Goal: Use online tool/utility: Utilize a website feature to perform a specific function

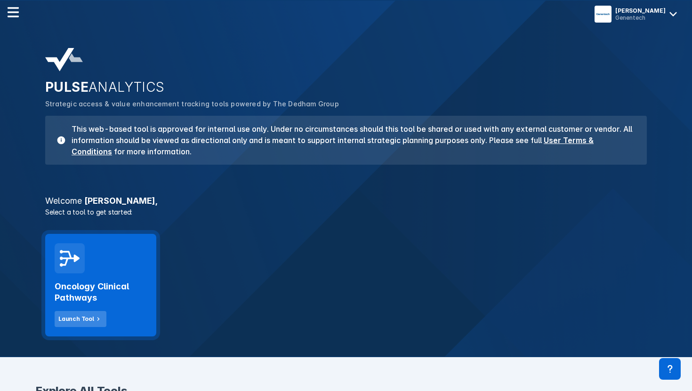
click at [80, 319] on div "Launch Tool" at bounding box center [76, 319] width 36 height 8
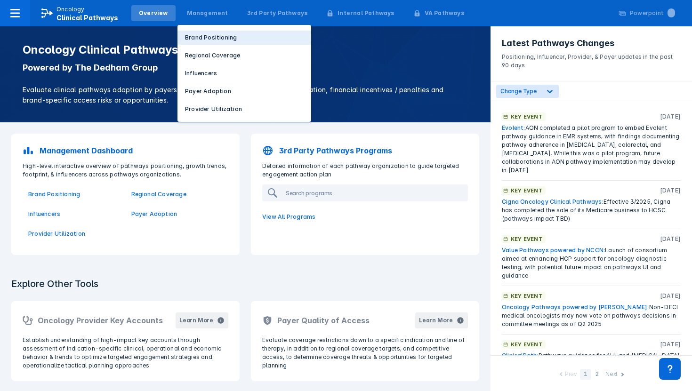
click at [193, 37] on p "Brand Positioning" at bounding box center [211, 37] width 52 height 8
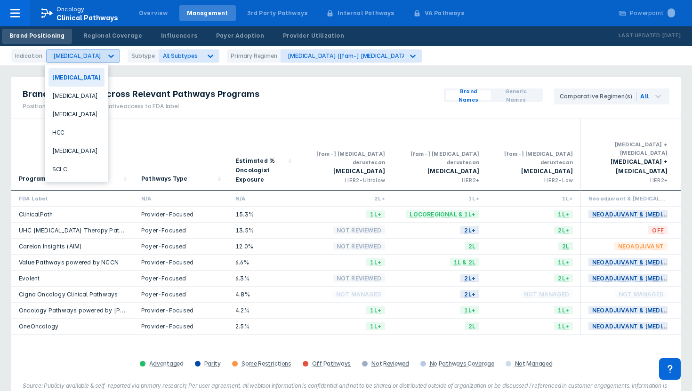
click at [106, 54] on icon at bounding box center [110, 55] width 9 height 9
click at [64, 97] on div "[MEDICAL_DATA]" at bounding box center [76, 96] width 56 height 18
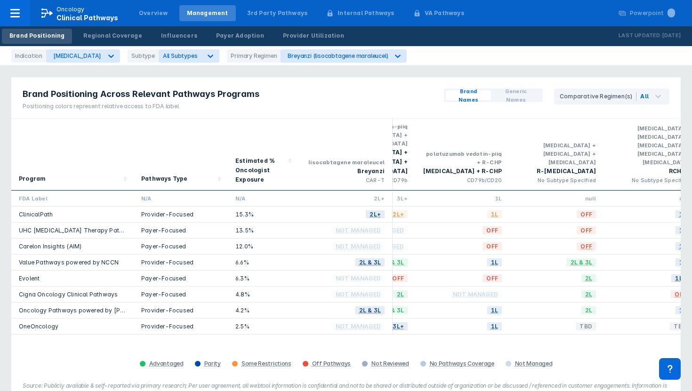
scroll to position [0, 542]
